Goal: Information Seeking & Learning: Learn about a topic

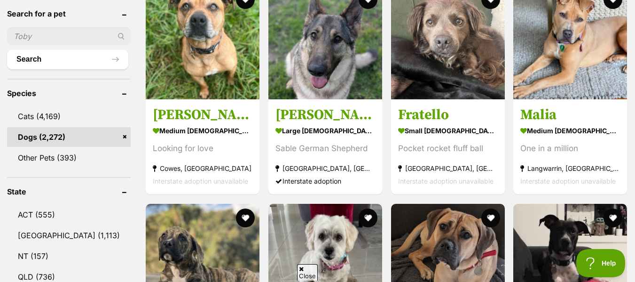
click at [34, 90] on header "Species" at bounding box center [69, 93] width 124 height 8
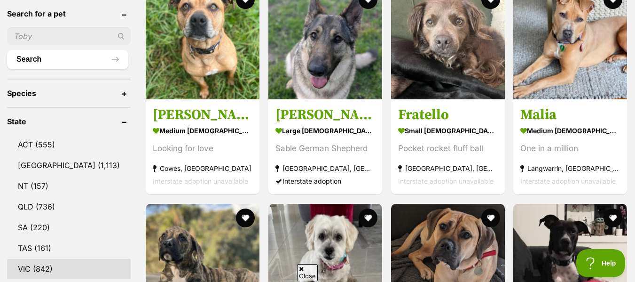
click at [49, 265] on link "VIC (842)" at bounding box center [69, 269] width 124 height 20
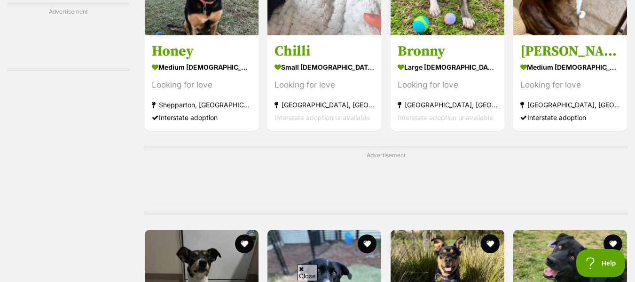
scroll to position [4190, 0]
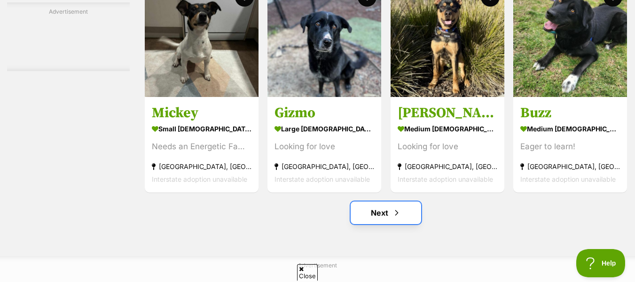
click at [387, 217] on link "Next" at bounding box center [386, 212] width 71 height 23
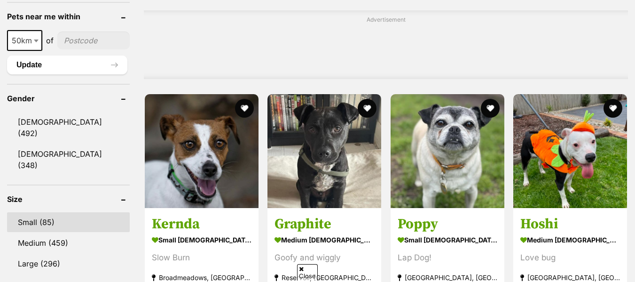
click at [25, 212] on link "Small (85)" at bounding box center [68, 222] width 123 height 20
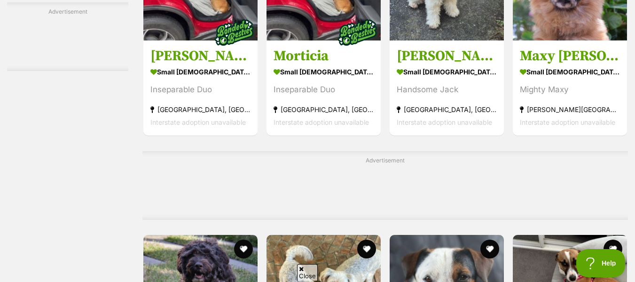
scroll to position [4190, 0]
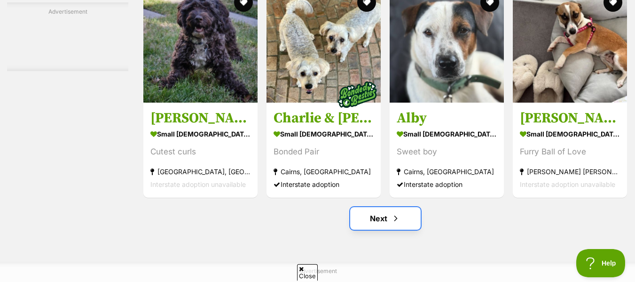
click at [390, 221] on link "Next" at bounding box center [385, 218] width 71 height 23
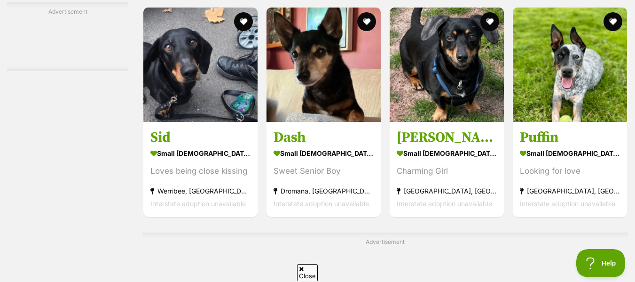
scroll to position [1972, 0]
